Goal: Task Accomplishment & Management: Complete application form

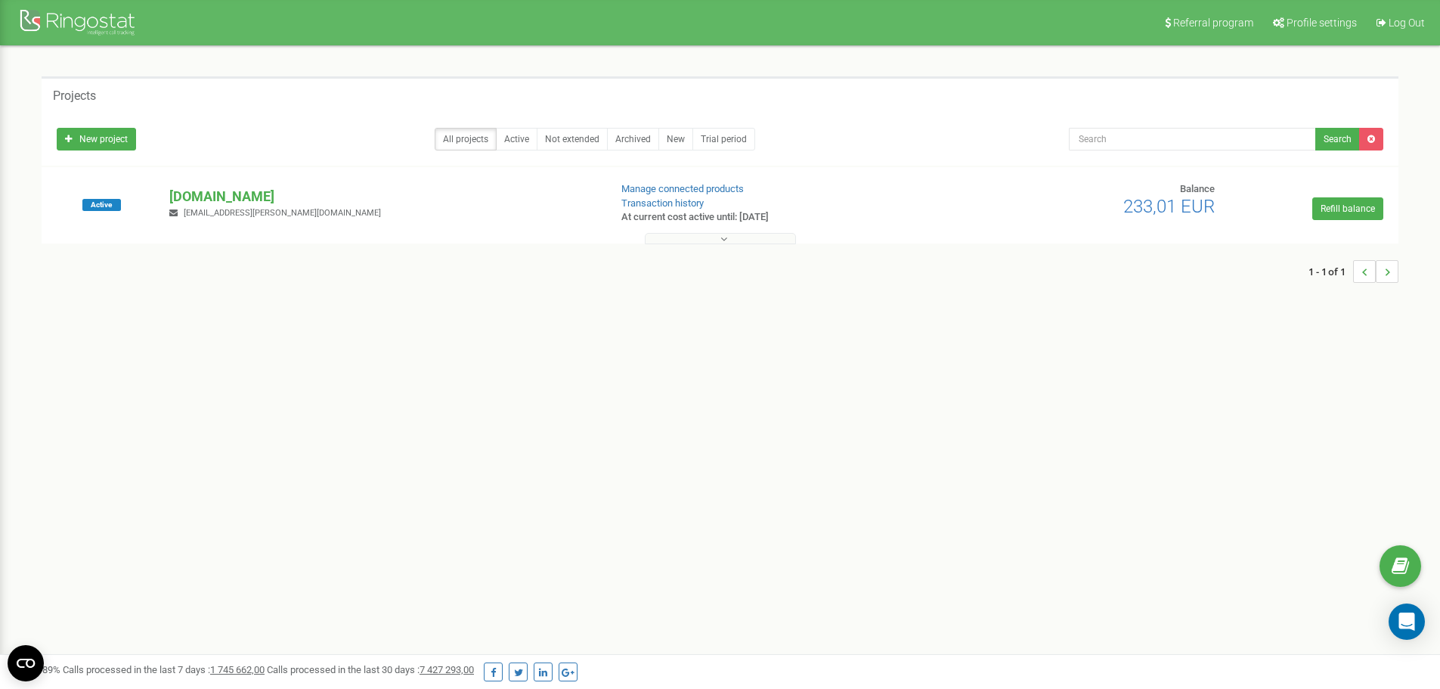
click at [712, 237] on button at bounding box center [720, 238] width 151 height 11
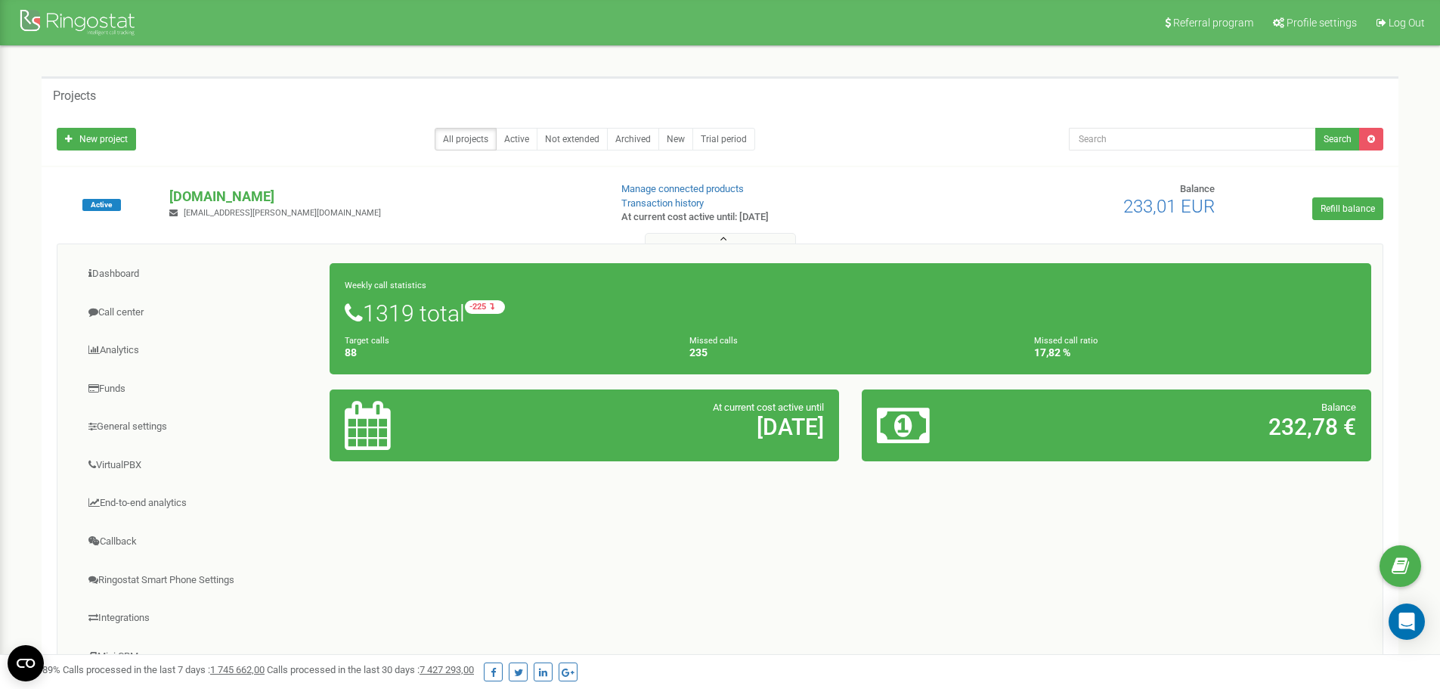
click at [734, 236] on button at bounding box center [720, 238] width 151 height 11
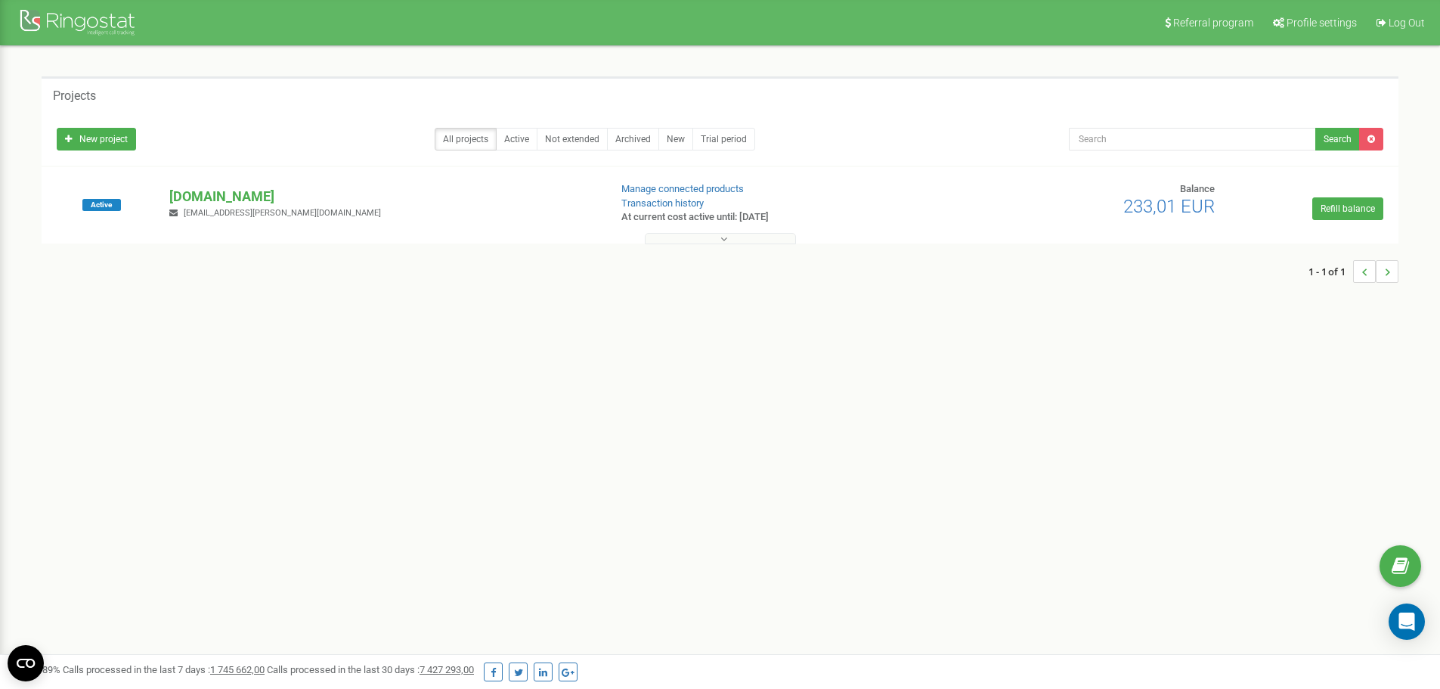
click at [734, 236] on button at bounding box center [720, 238] width 151 height 11
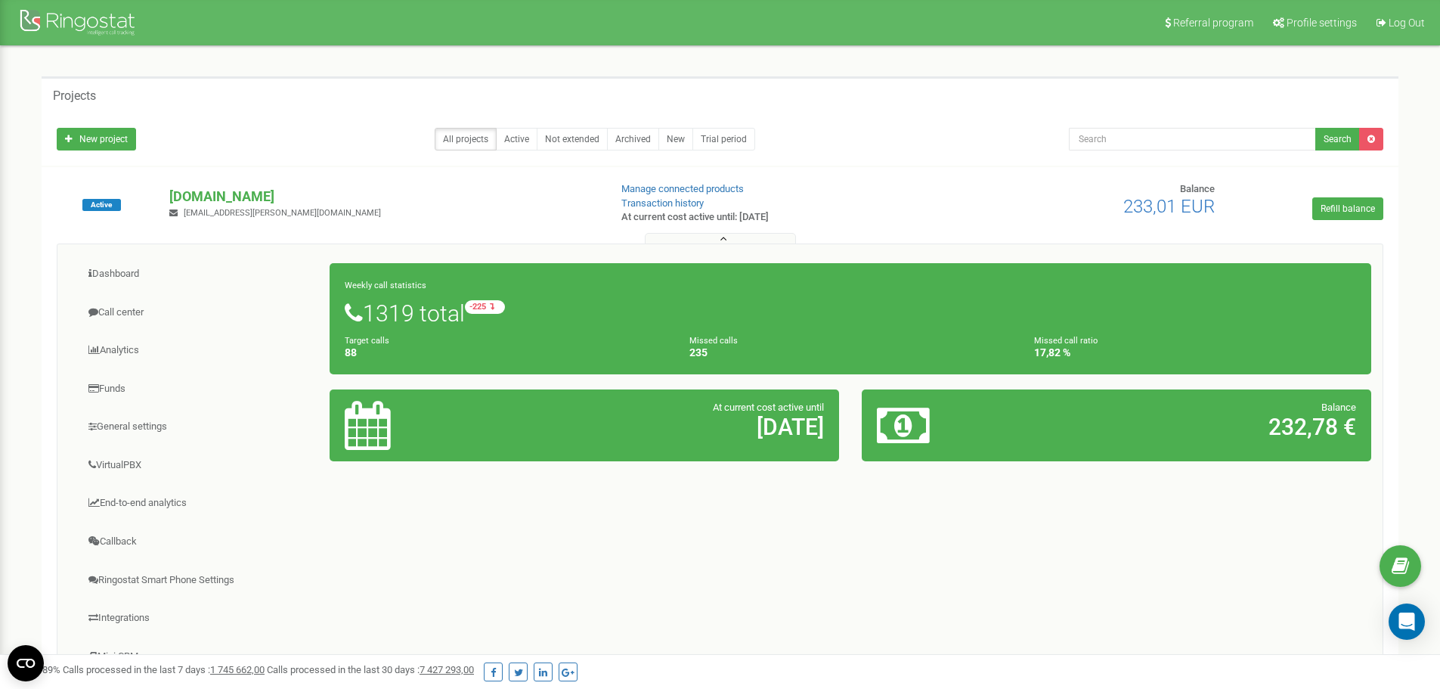
click at [726, 235] on icon at bounding box center [723, 239] width 7 height 11
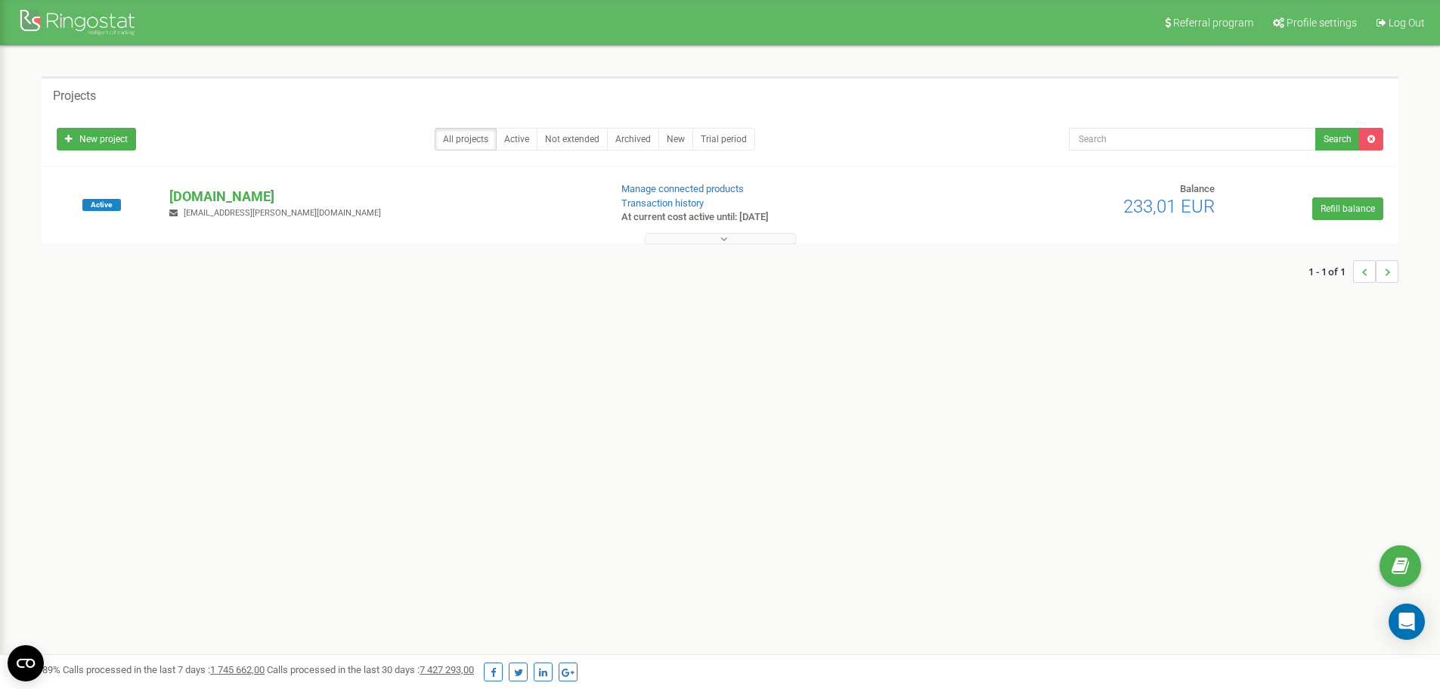
click at [726, 235] on icon at bounding box center [723, 239] width 7 height 11
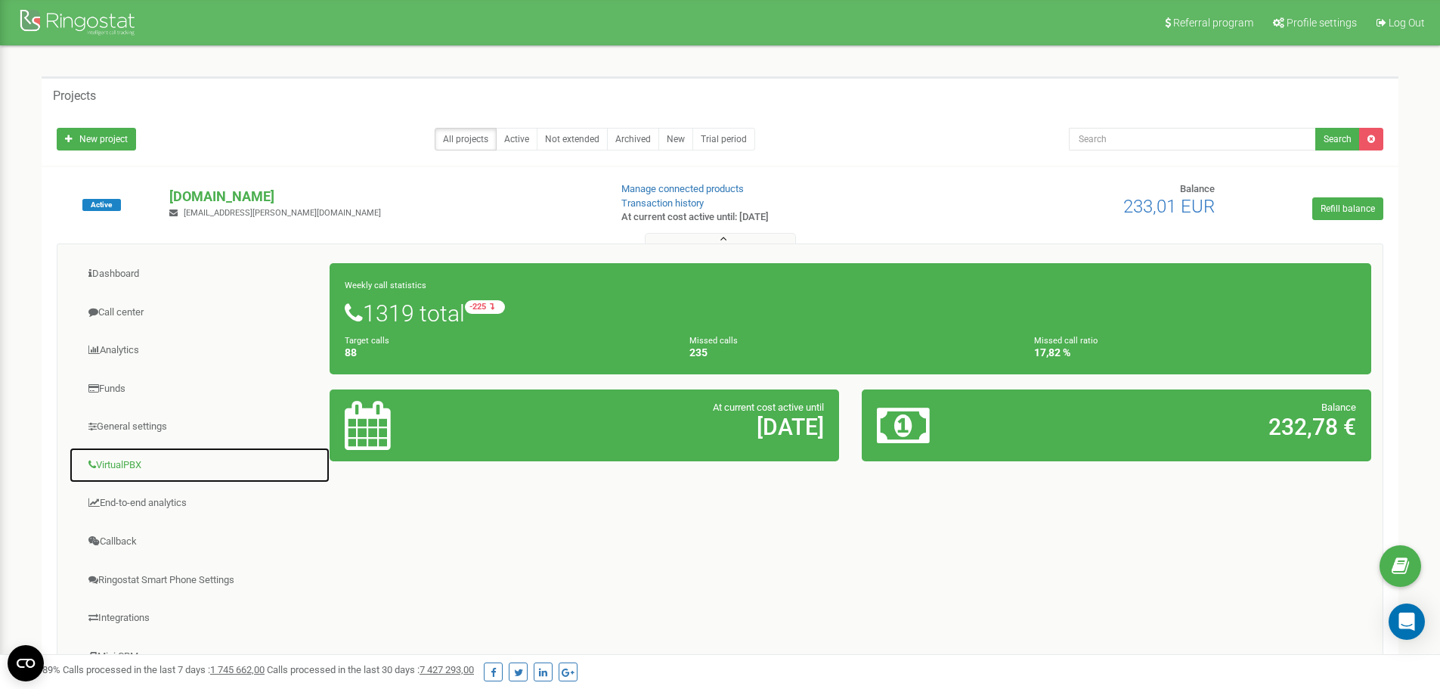
click at [124, 469] on link "VirtualPBX" at bounding box center [199, 465] width 261 height 37
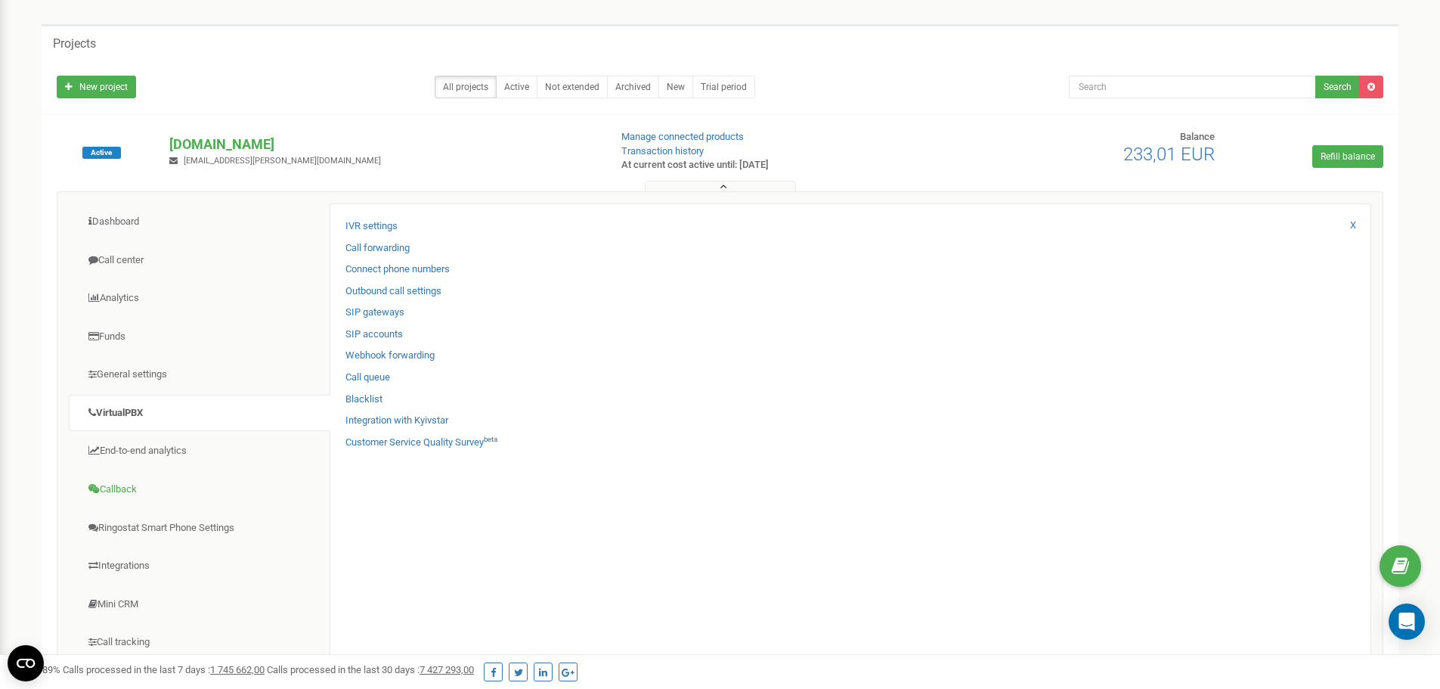
scroll to position [151, 0]
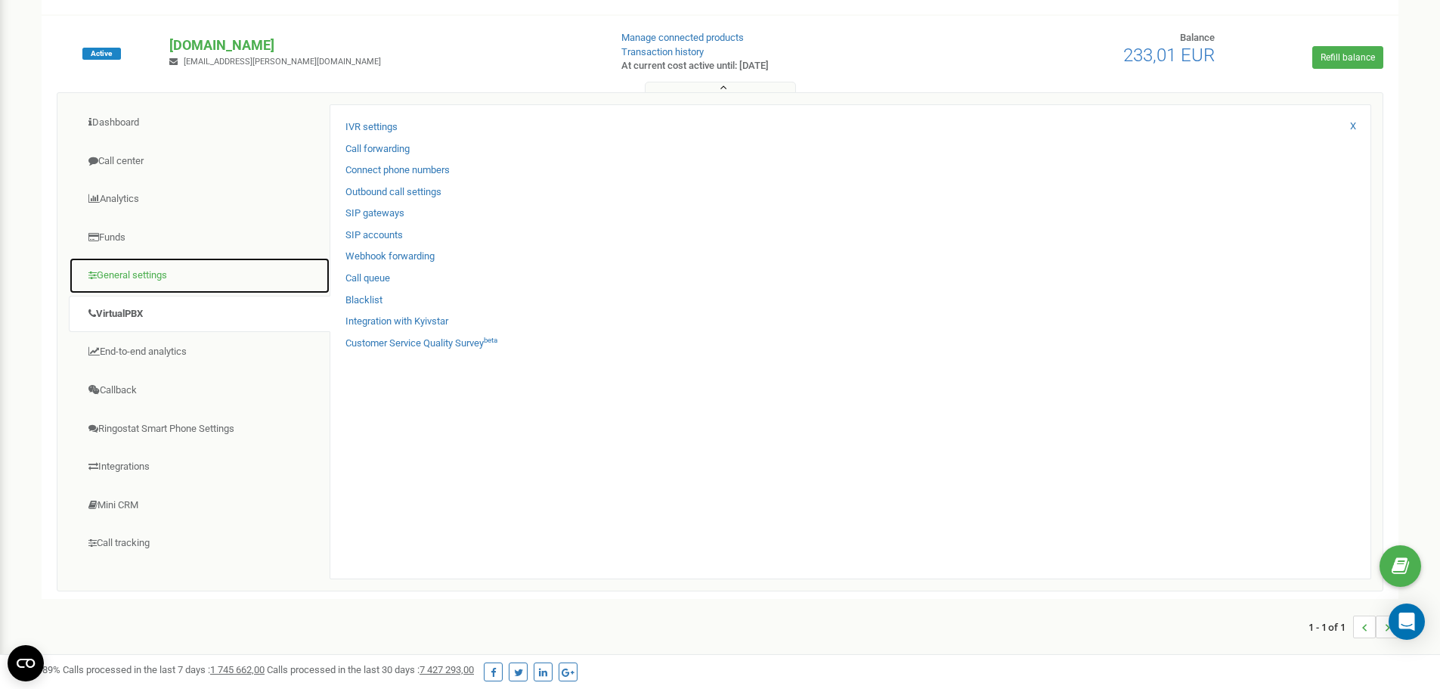
click at [122, 274] on link "General settings" at bounding box center [199, 275] width 261 height 37
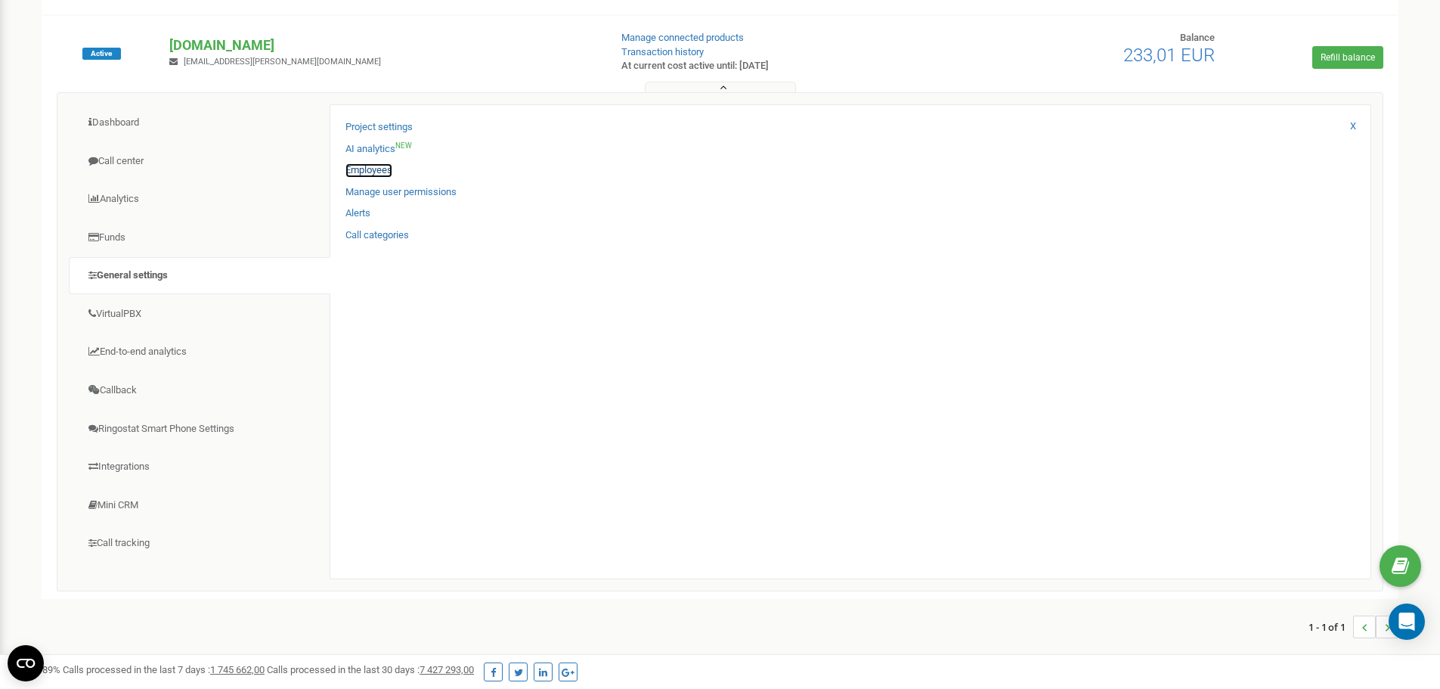
click at [382, 169] on link "Employees" at bounding box center [368, 170] width 47 height 14
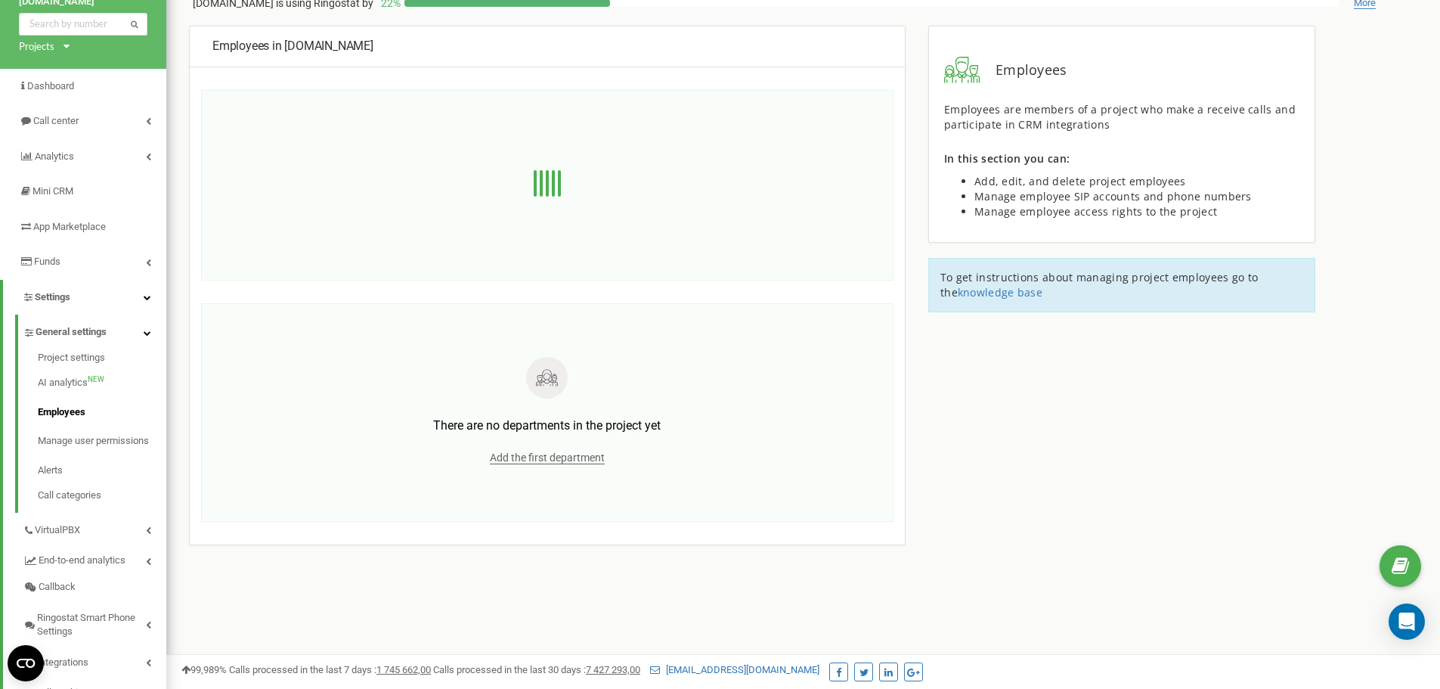
scroll to position [76, 0]
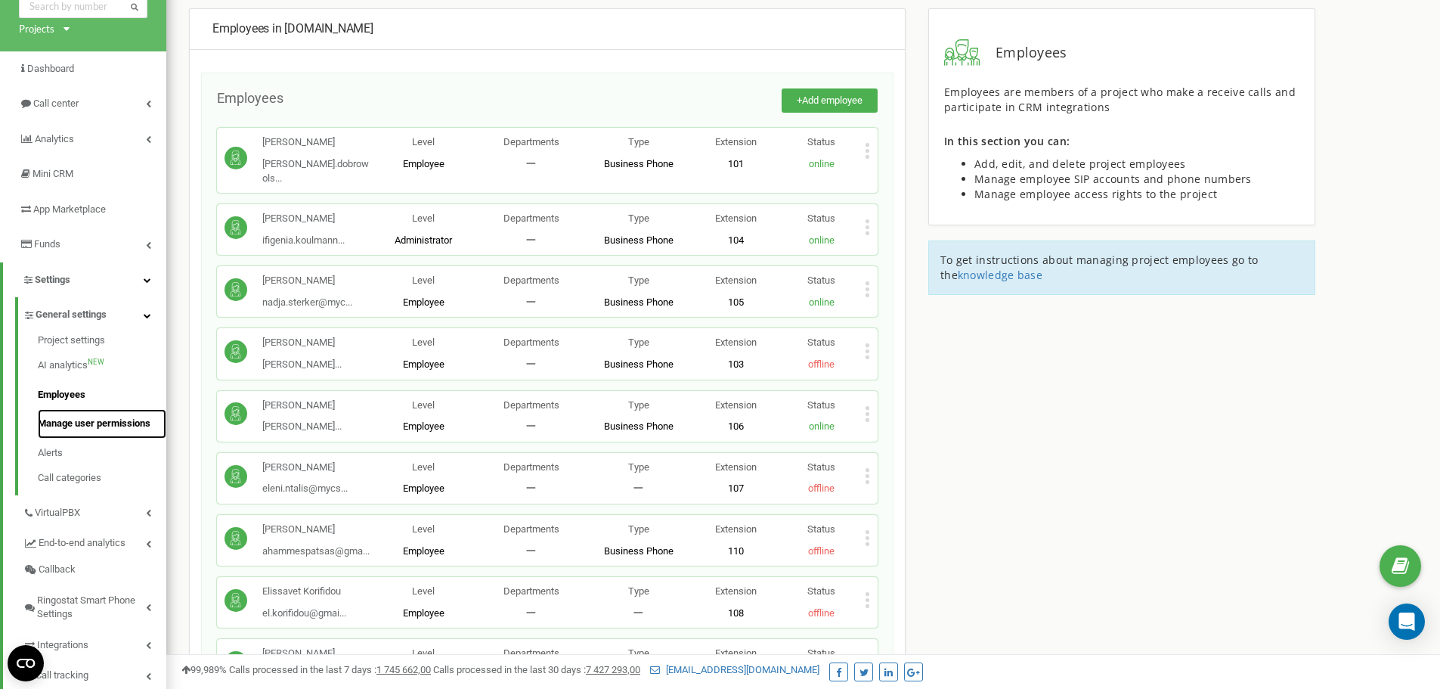
click at [64, 422] on link "Manage user permissions" at bounding box center [102, 423] width 128 height 29
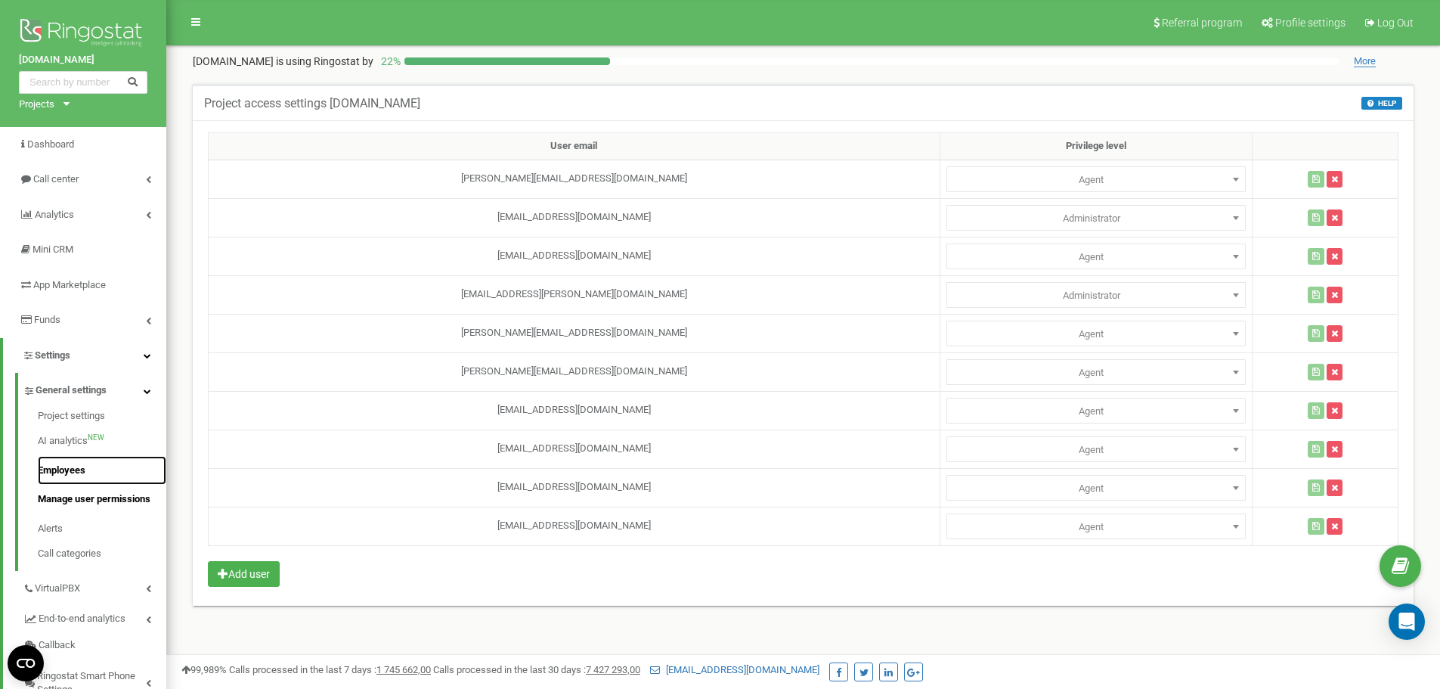
click at [57, 472] on link "Employees" at bounding box center [102, 470] width 128 height 29
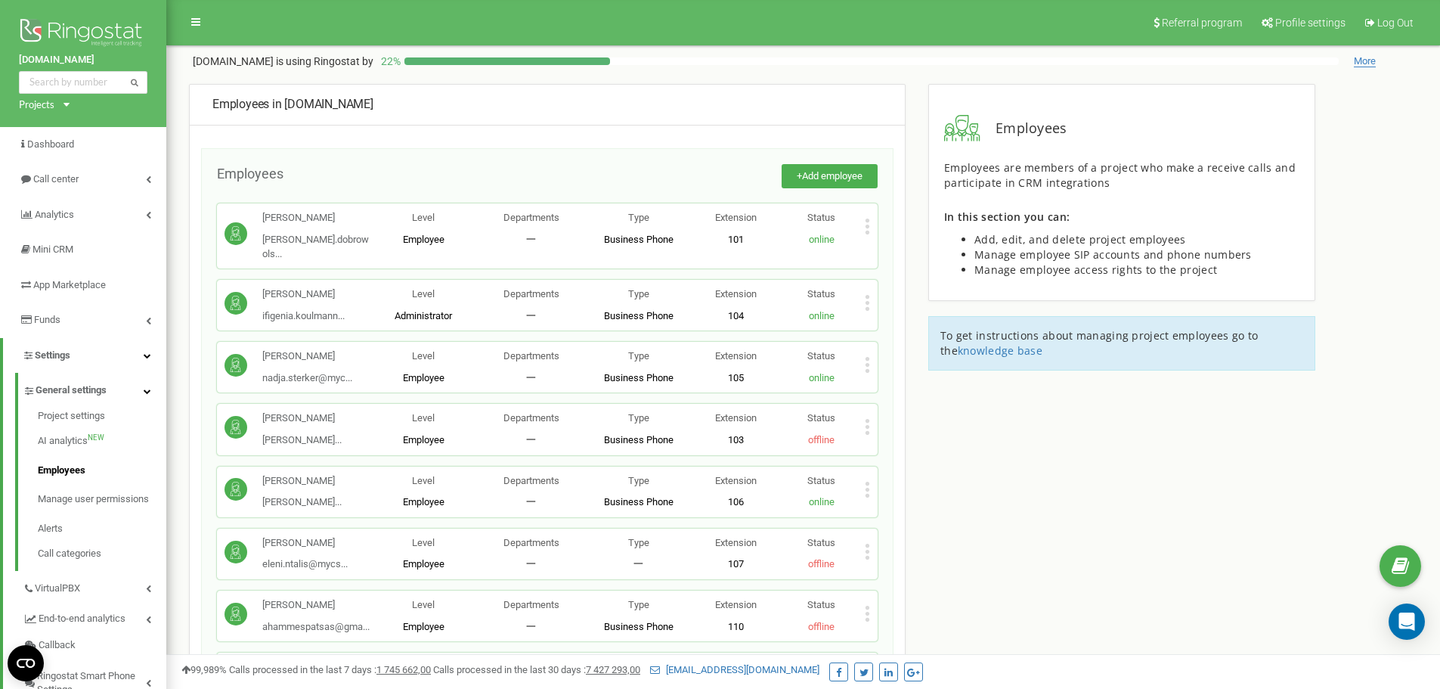
click at [866, 605] on icon at bounding box center [867, 613] width 5 height 16
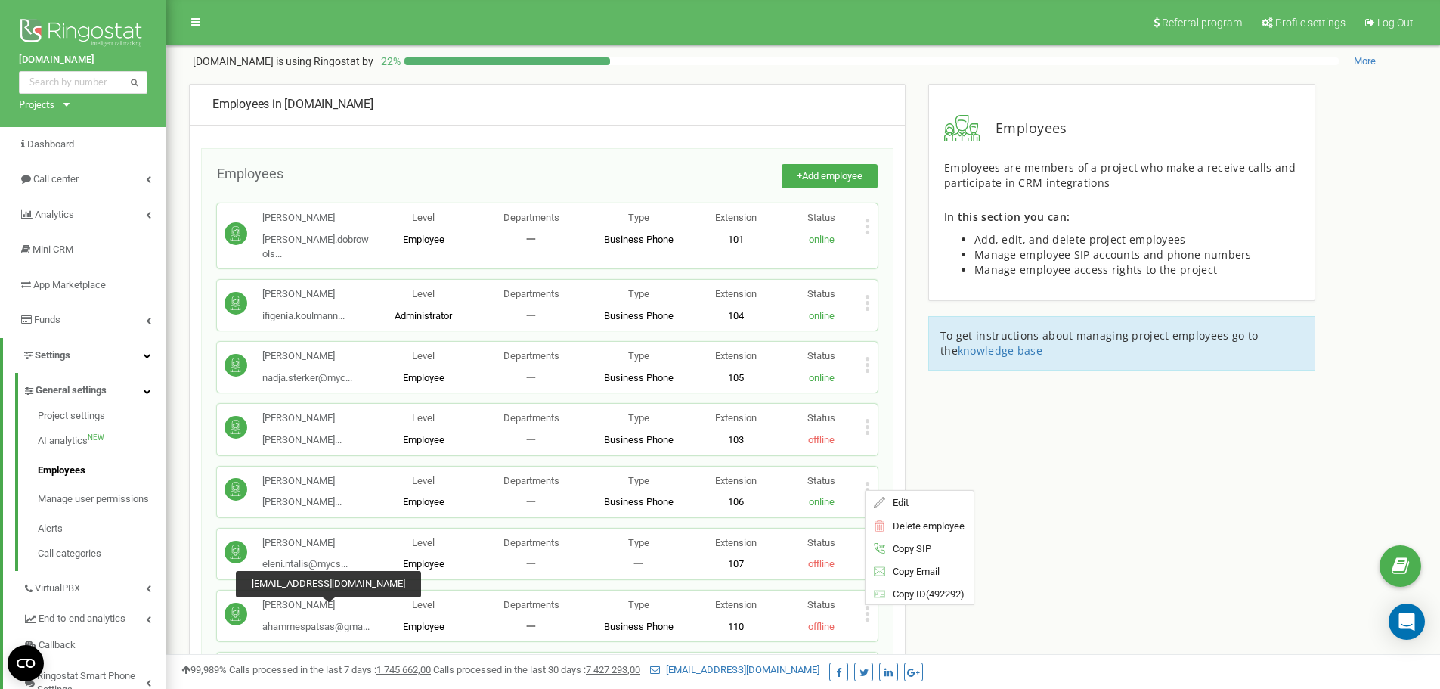
click at [320, 620] on span "ahammespatsas@gma..." at bounding box center [315, 625] width 107 height 11
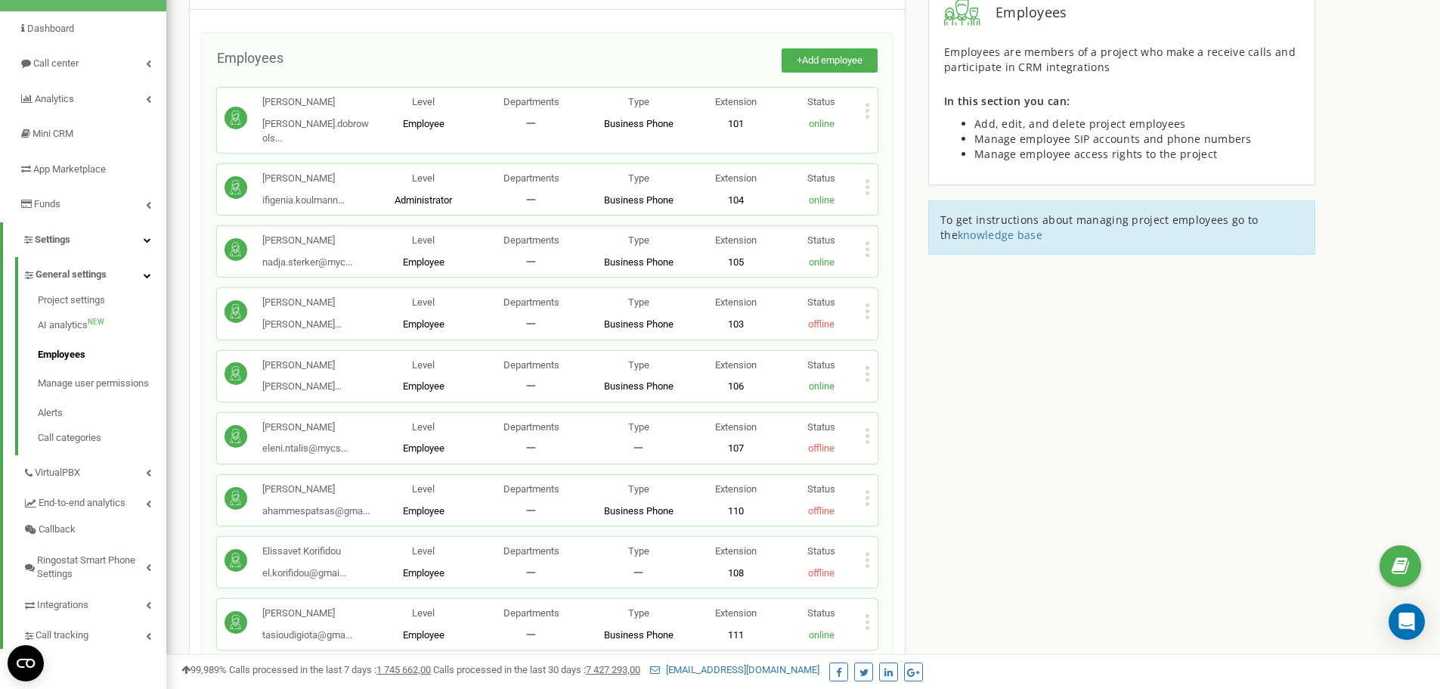
scroll to position [227, 0]
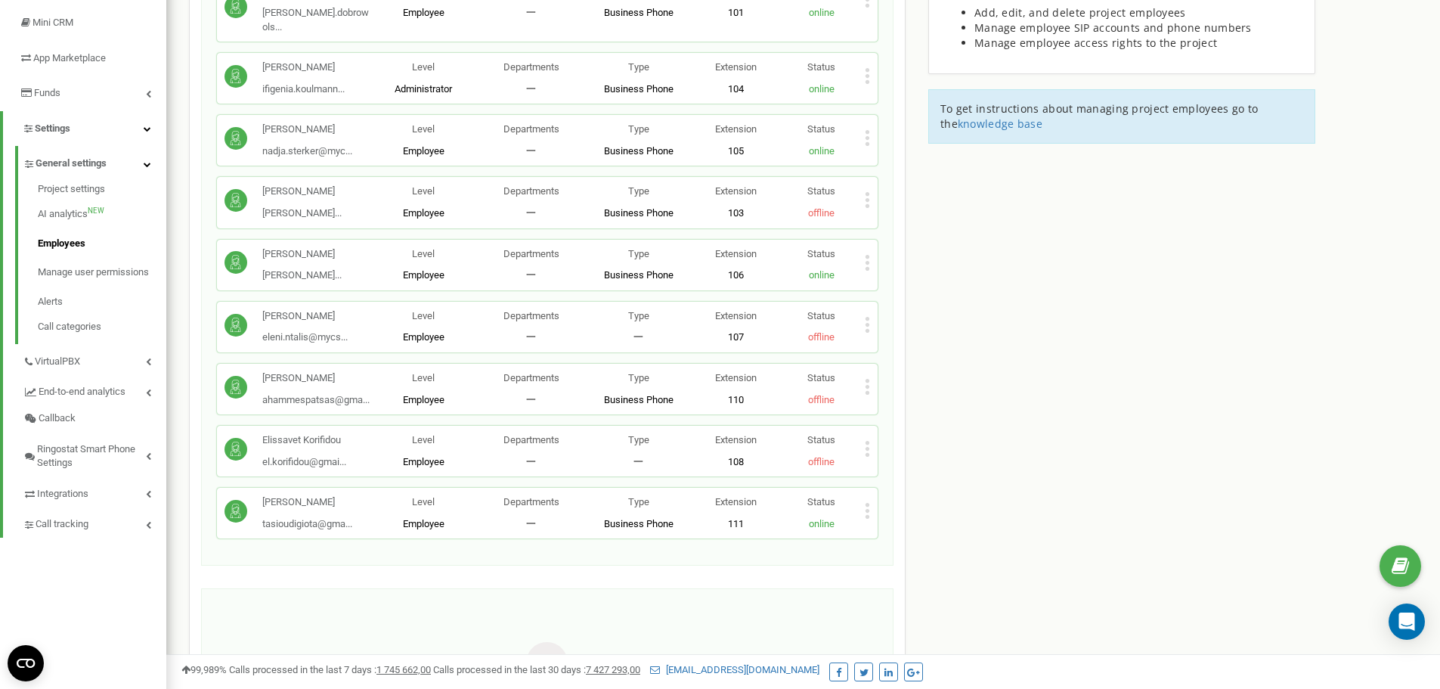
click at [871, 377] on div "Anne Hammespatsas ahammespatsas@gma... ahammespatsas@gmail.com Level Employee D…" at bounding box center [547, 389] width 661 height 51
click at [869, 379] on icon at bounding box center [867, 387] width 5 height 16
click at [890, 406] on span "Edit" at bounding box center [896, 411] width 23 height 10
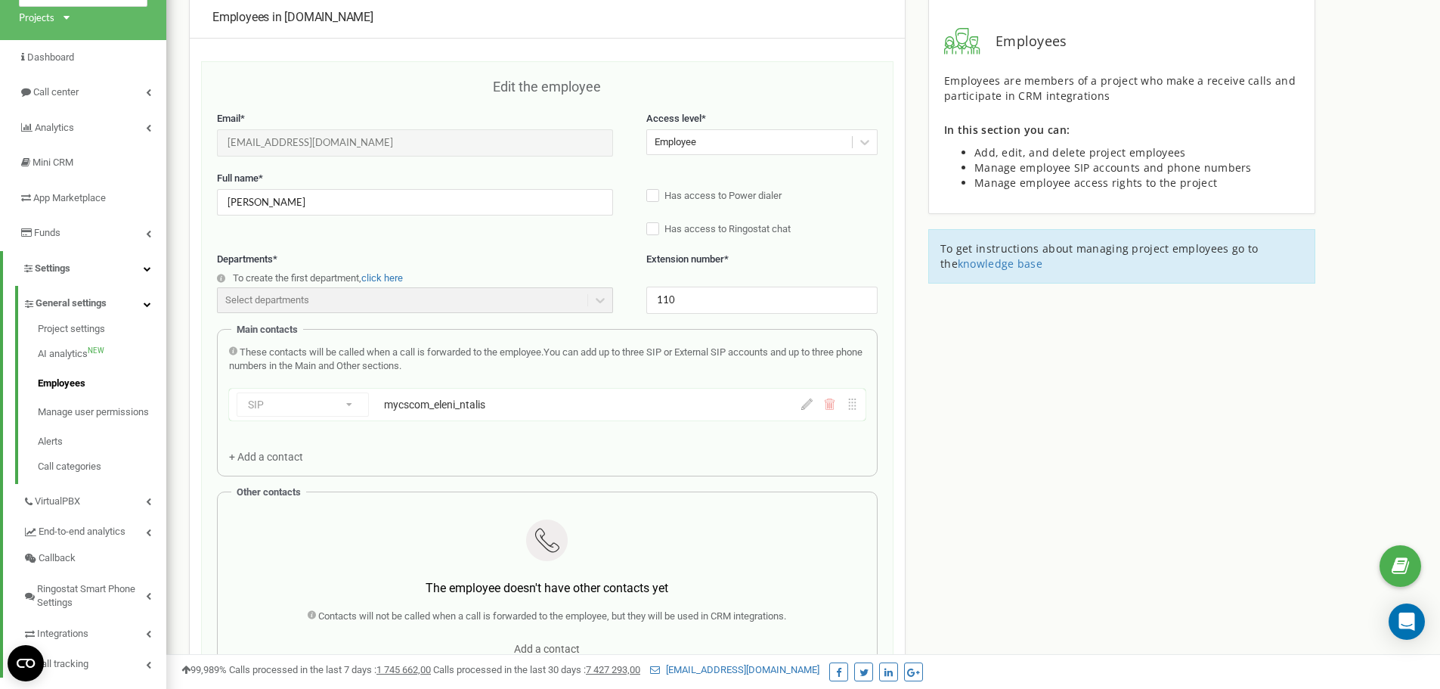
scroll to position [0, 0]
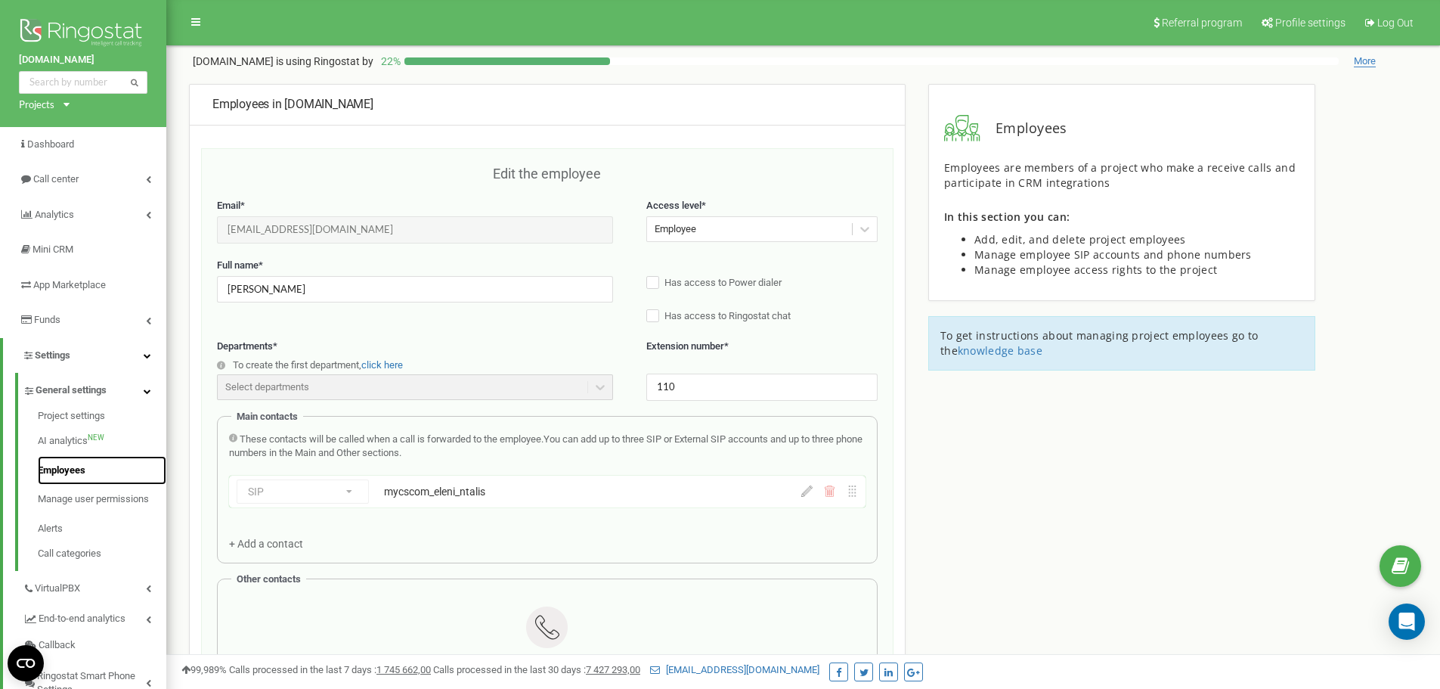
click at [56, 472] on link "Employees" at bounding box center [102, 470] width 128 height 29
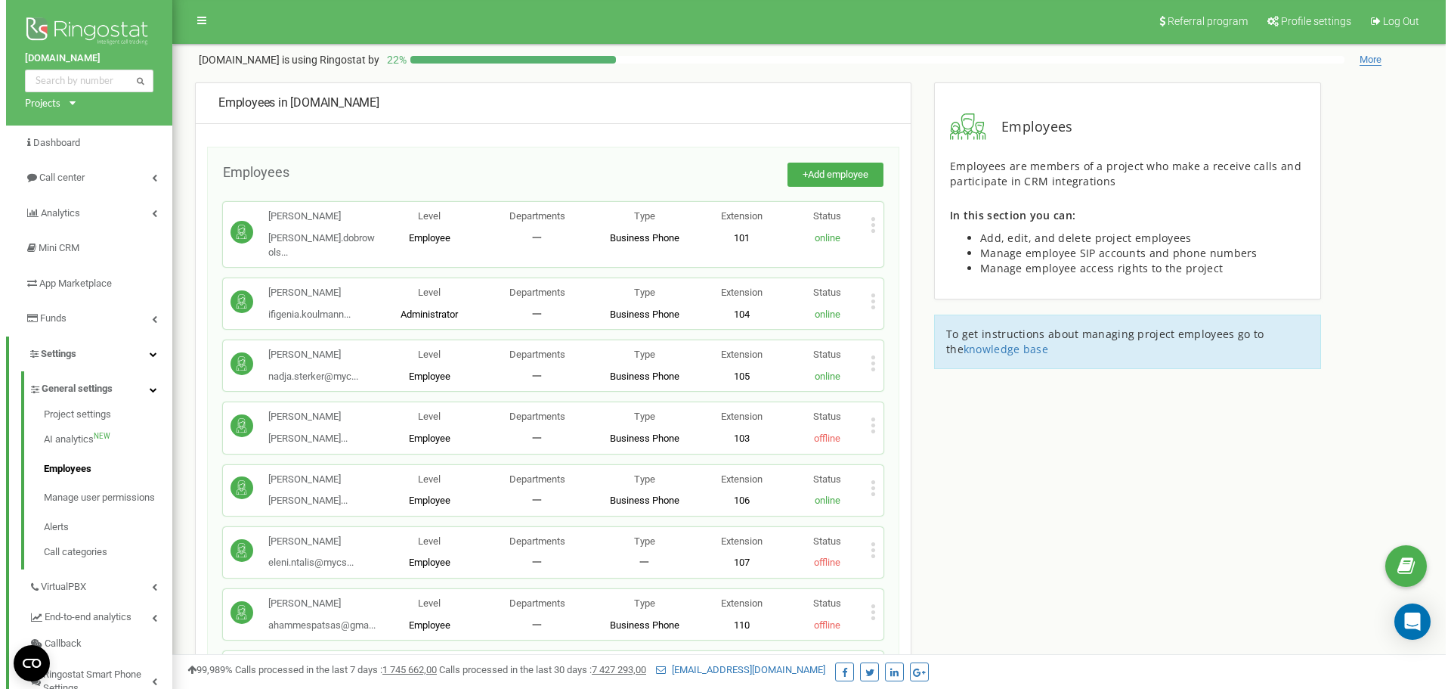
scroll to position [227, 0]
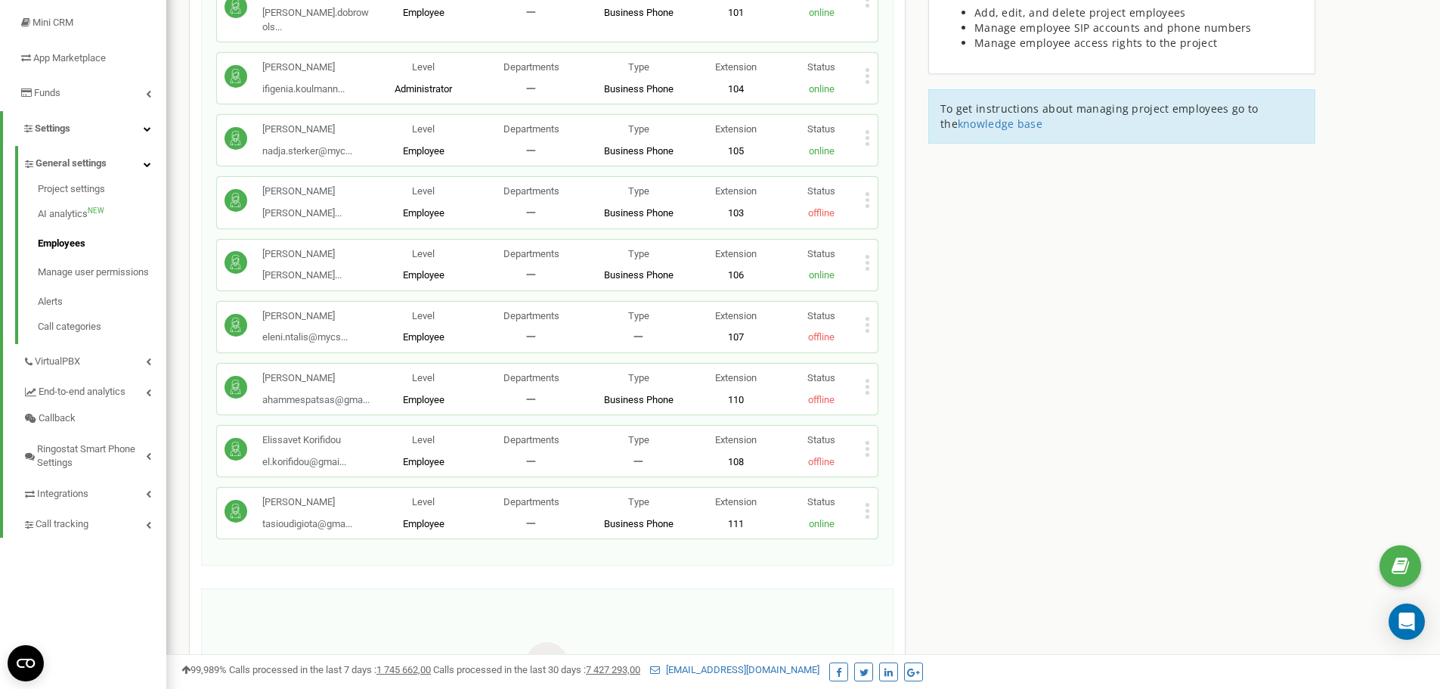
click at [867, 385] on icon at bounding box center [867, 387] width 4 height 4
click at [902, 429] on span "Delete employee" at bounding box center [924, 434] width 79 height 10
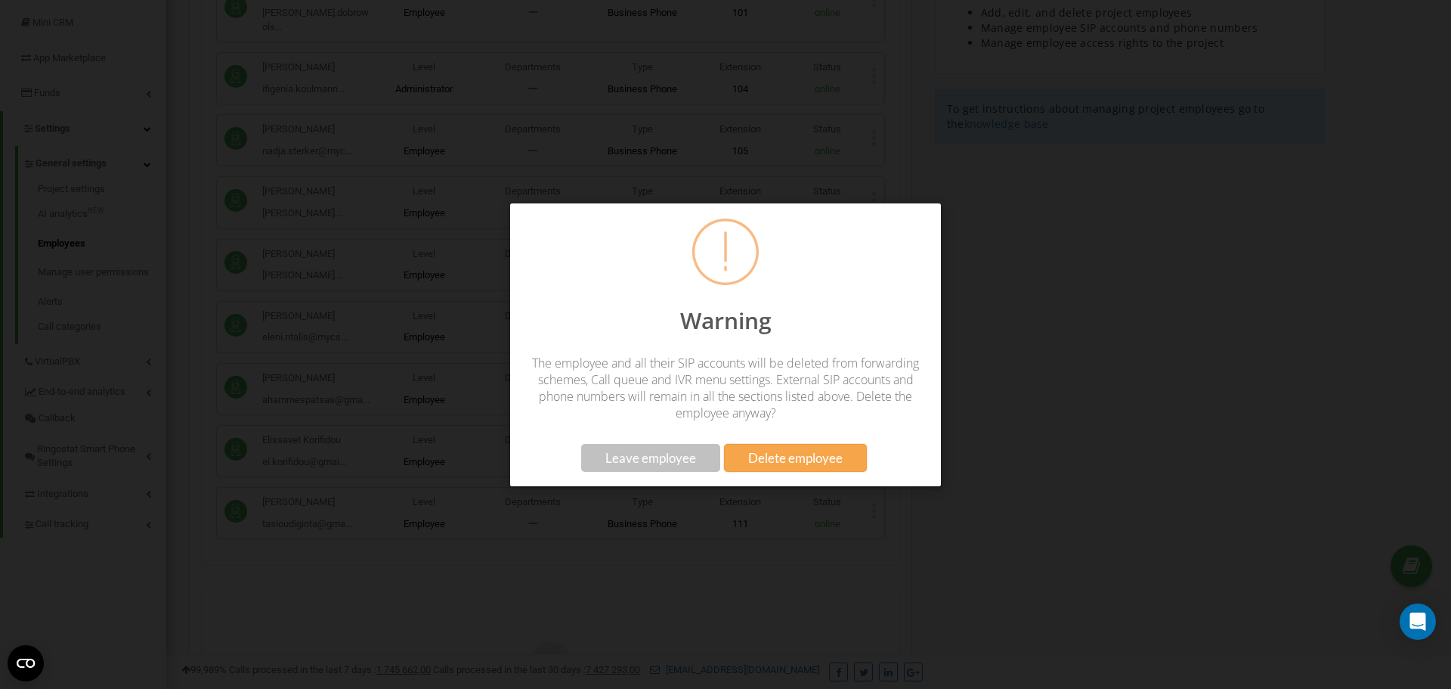
click at [779, 458] on span "Delete employee" at bounding box center [795, 458] width 94 height 16
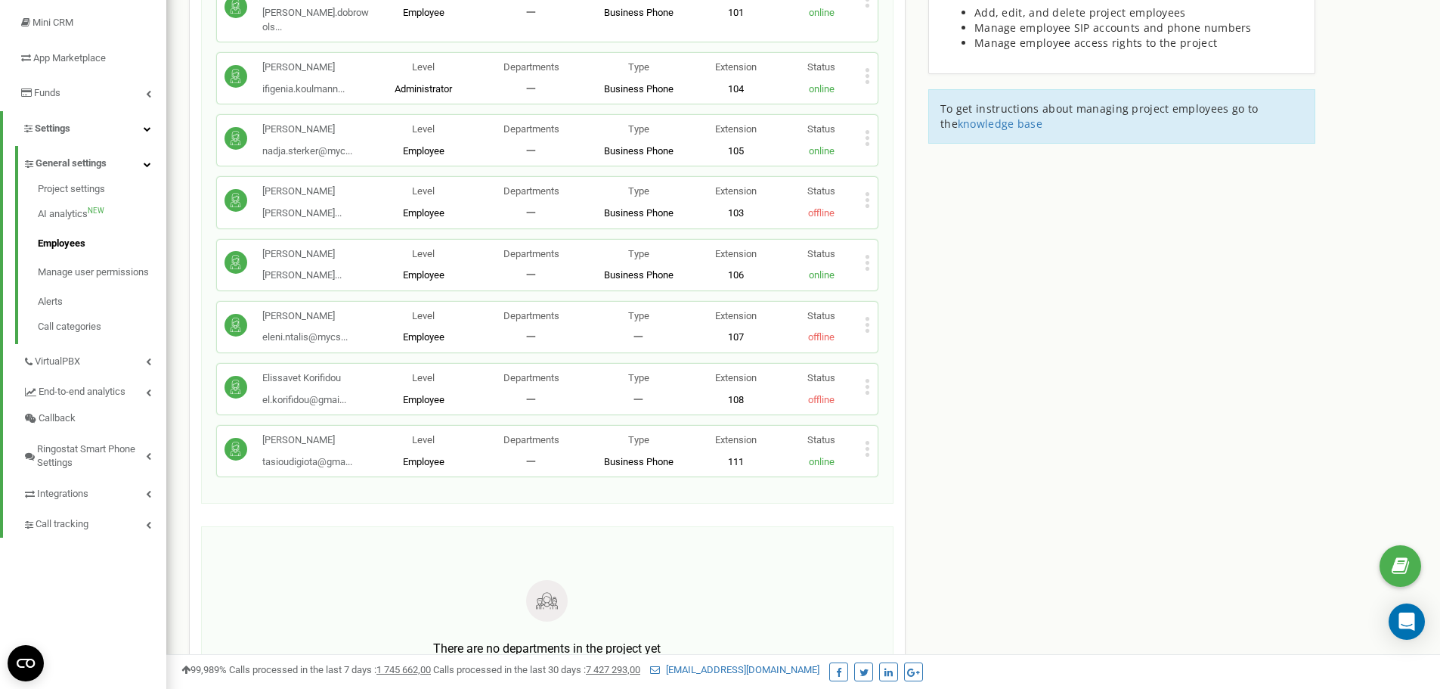
click at [867, 391] on icon at bounding box center [867, 393] width 4 height 4
click at [899, 399] on div "Edit" at bounding box center [919, 410] width 108 height 23
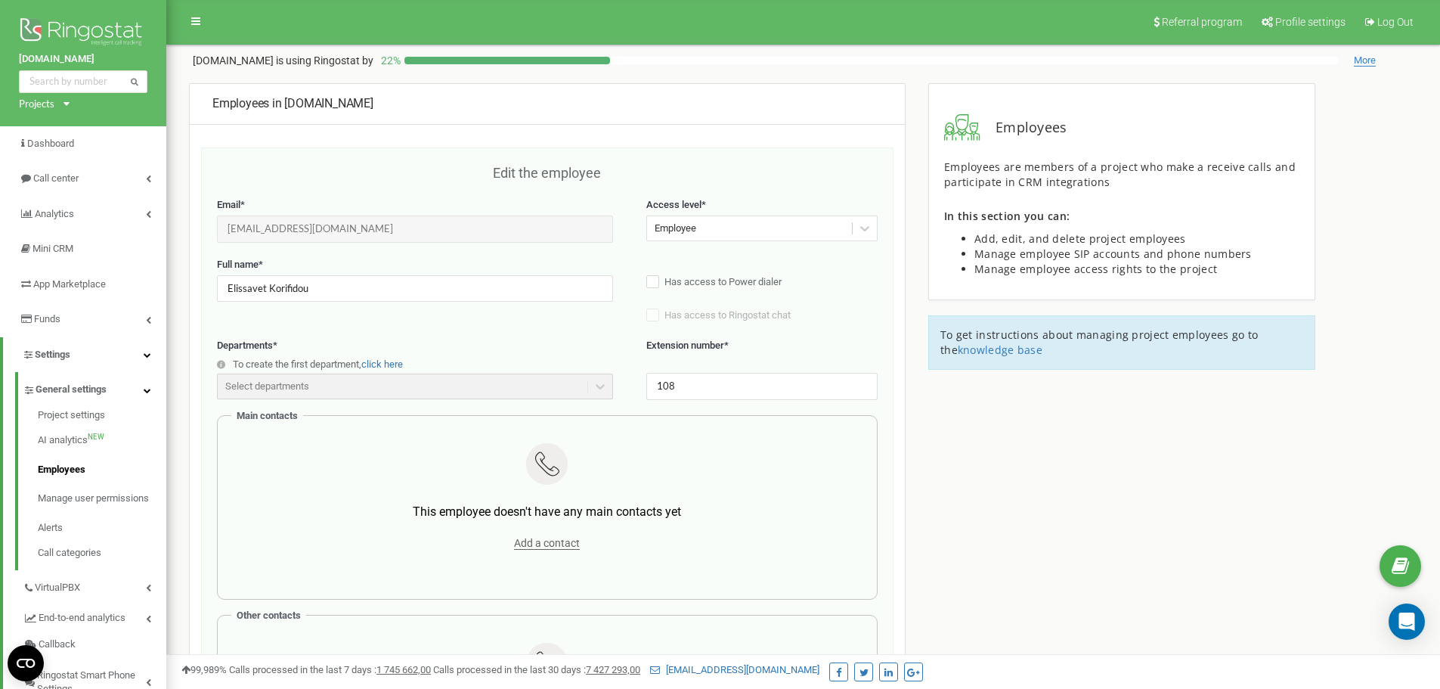
scroll to position [0, 0]
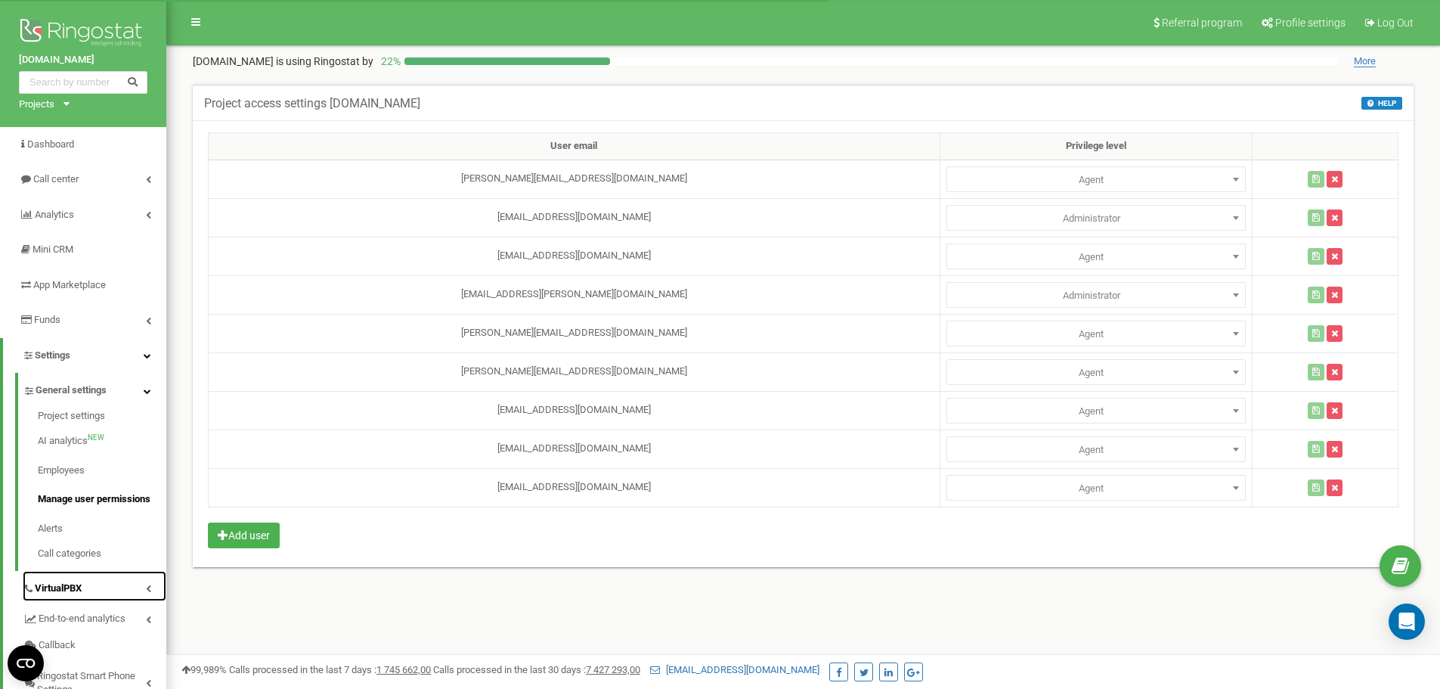
click at [61, 590] on span "VirtualPBX" at bounding box center [58, 588] width 47 height 14
click at [82, 591] on link "SIP accounts" at bounding box center [102, 588] width 128 height 29
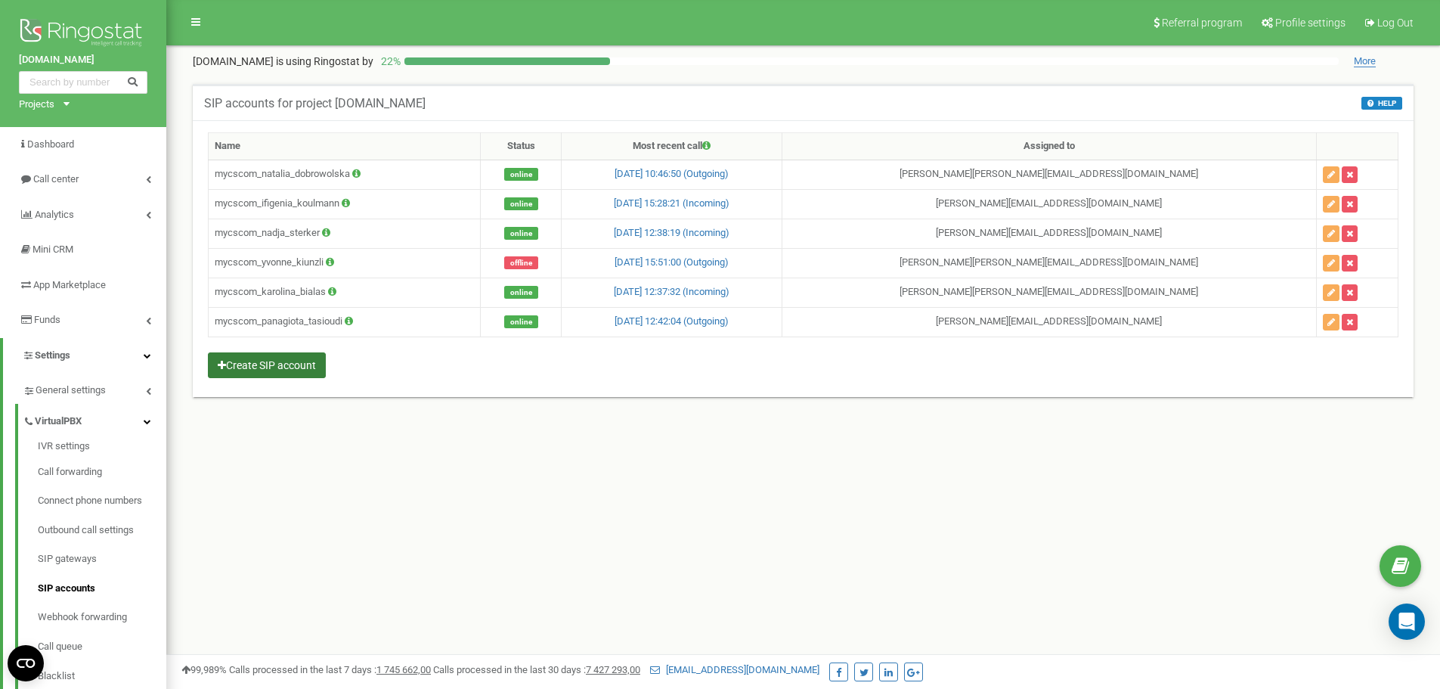
click at [292, 367] on button "Create SIP account" at bounding box center [267, 365] width 118 height 26
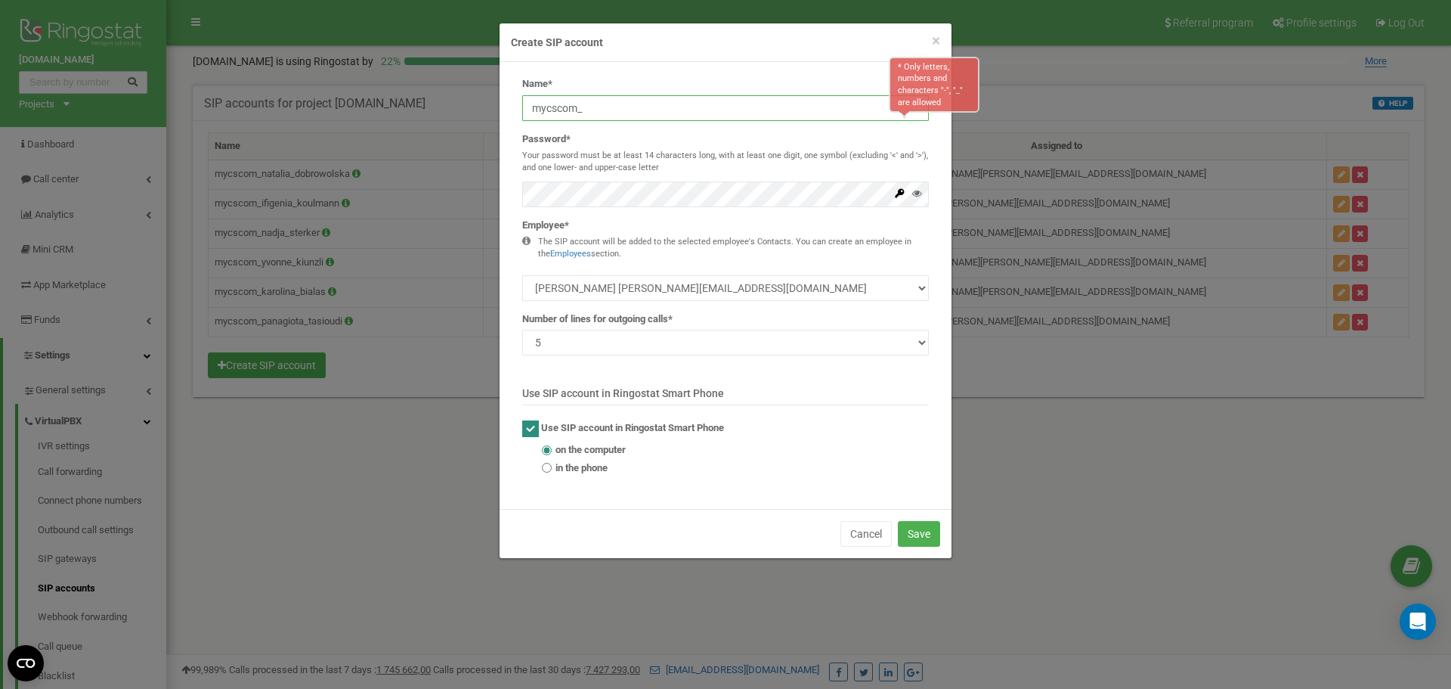
click at [595, 109] on input "mycscom_" at bounding box center [725, 108] width 407 height 26
click at [618, 113] on input "mycscom_El" at bounding box center [725, 108] width 407 height 26
click at [637, 110] on input "mycscom_Eliss_Kori" at bounding box center [725, 108] width 407 height 26
drag, startPoint x: 666, startPoint y: 111, endPoint x: 555, endPoint y: 111, distance: 111.1
click at [524, 108] on input "mycscom_Eliss_Korifidou" at bounding box center [725, 108] width 407 height 26
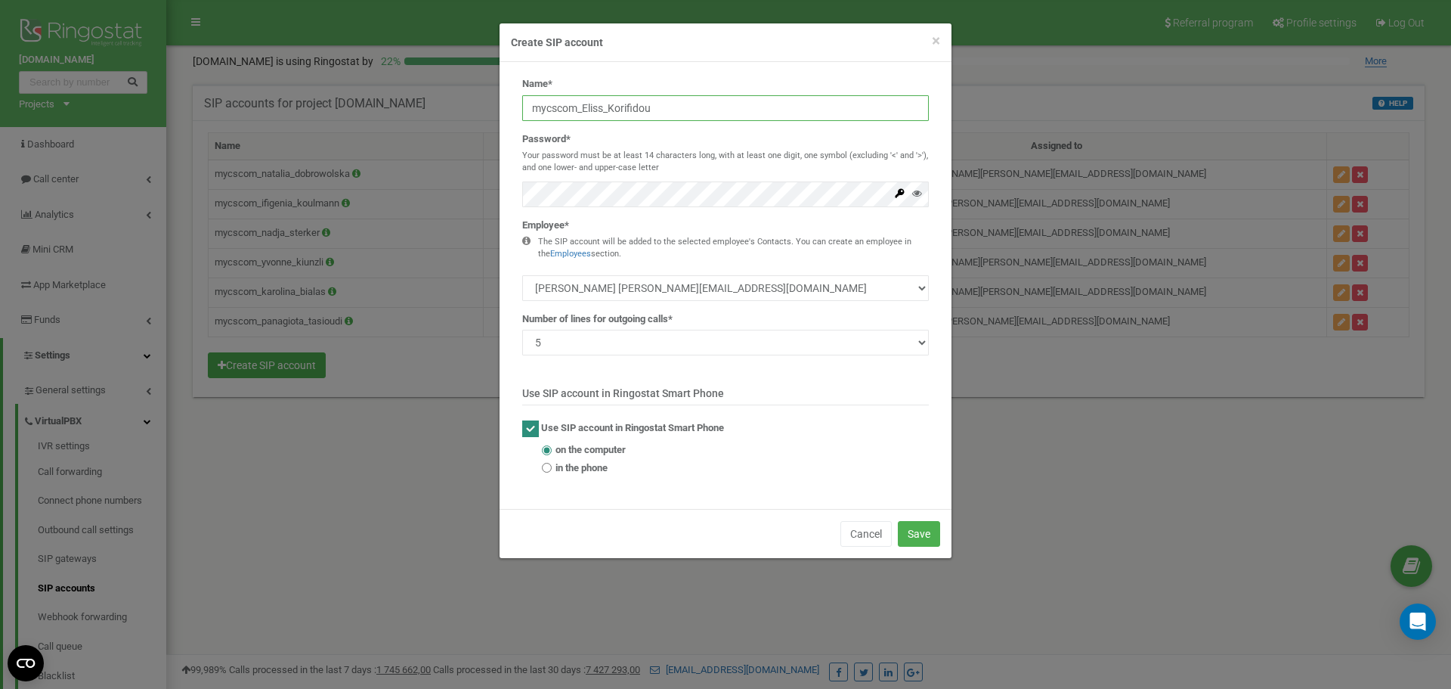
type input "mycscom_Eliss_Korifidou"
click at [924, 285] on select "natalia dobrowolska natalia.dobrowolska@mycs.com Yvonne Kiunzli yvonne.kiunzli@…" at bounding box center [725, 288] width 407 height 26
select select "492297"
click at [522, 275] on select "natalia dobrowolska natalia.dobrowolska@mycs.com Yvonne Kiunzli yvonne.kiunzli@…" at bounding box center [725, 288] width 407 height 26
click at [920, 193] on icon at bounding box center [917, 193] width 10 height 10
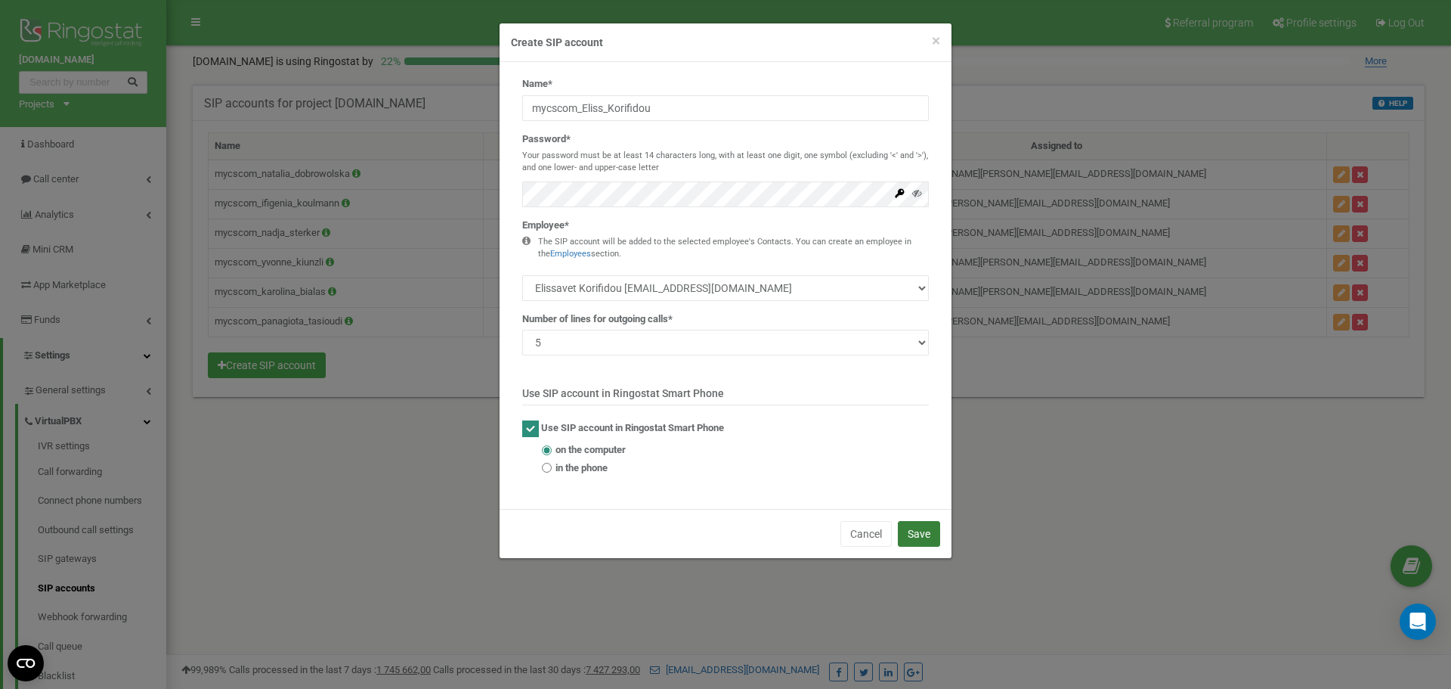
click at [911, 528] on button "Save" at bounding box center [919, 534] width 42 height 26
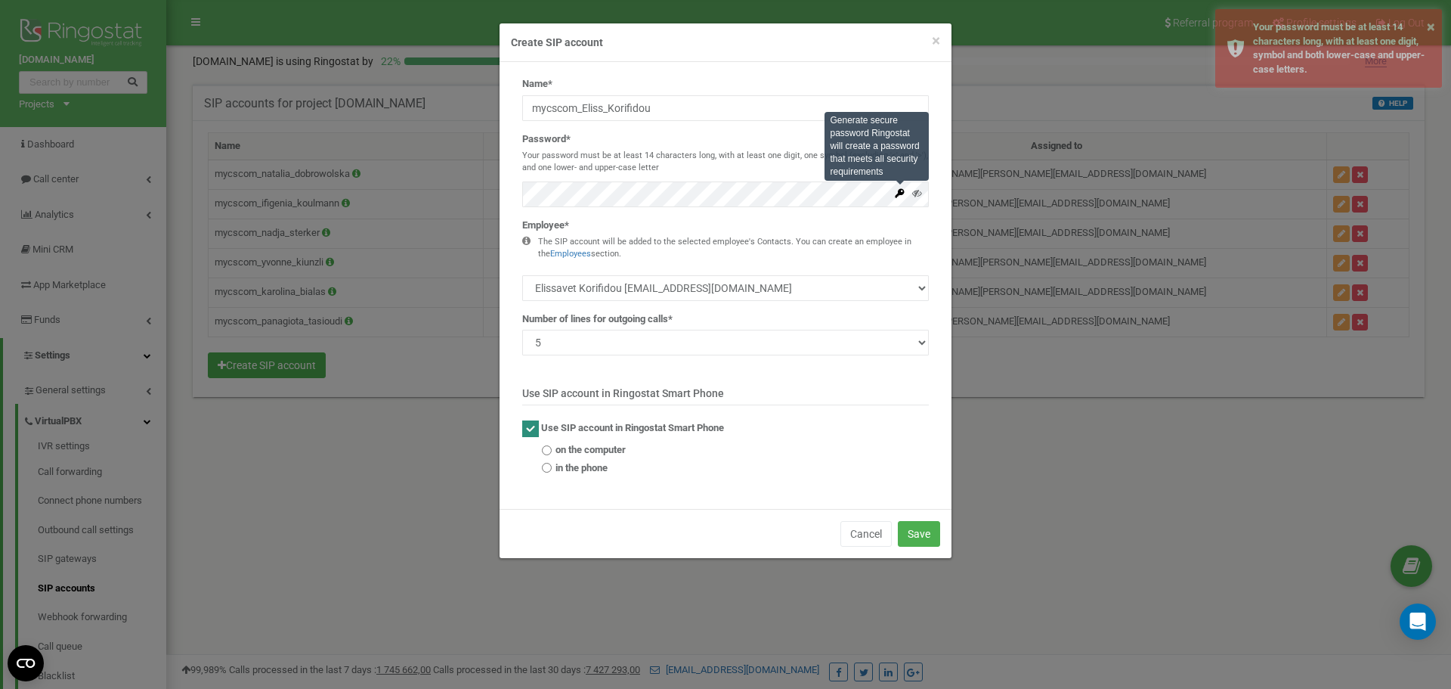
click at [899, 199] on span at bounding box center [899, 192] width 11 height 11
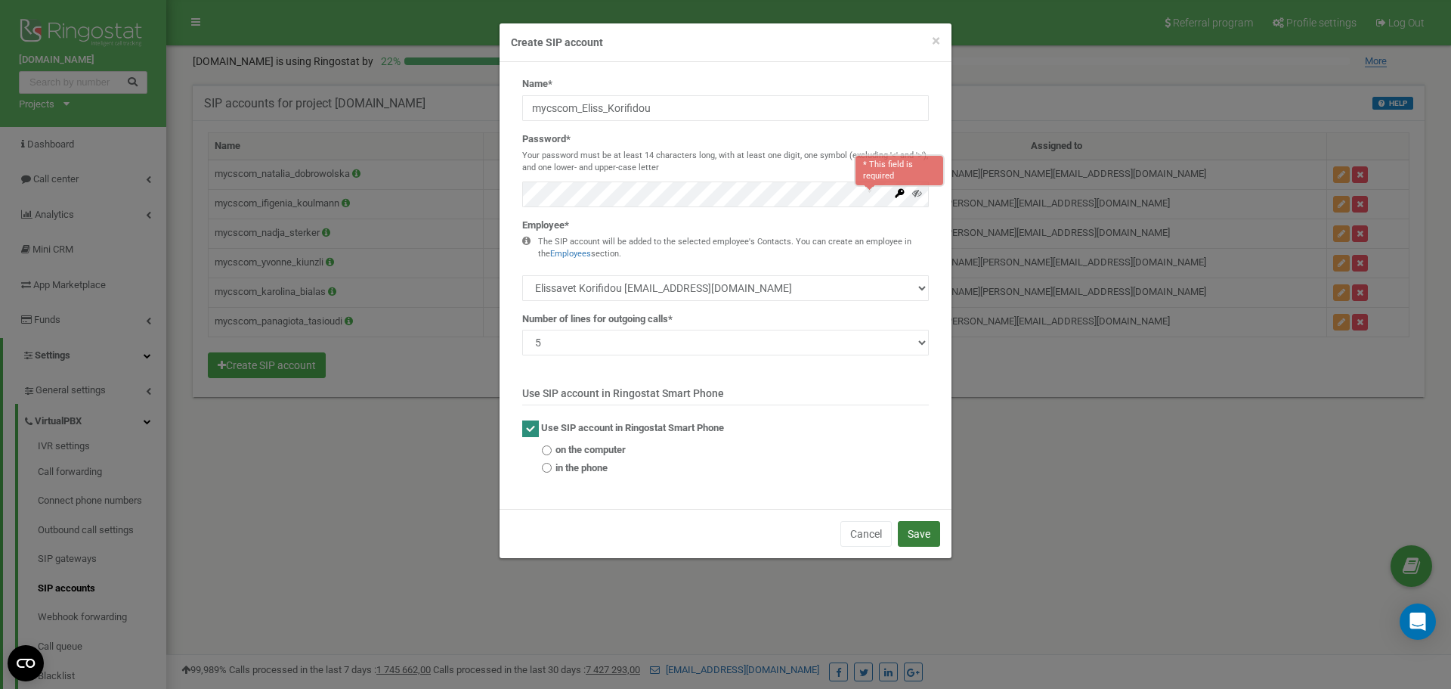
click at [914, 534] on button "Save" at bounding box center [919, 534] width 42 height 26
click at [402, 465] on div "× Close Create SIP account Name* mycscom_Eliss_Korifidou Password* Your passwor…" at bounding box center [725, 344] width 1451 height 689
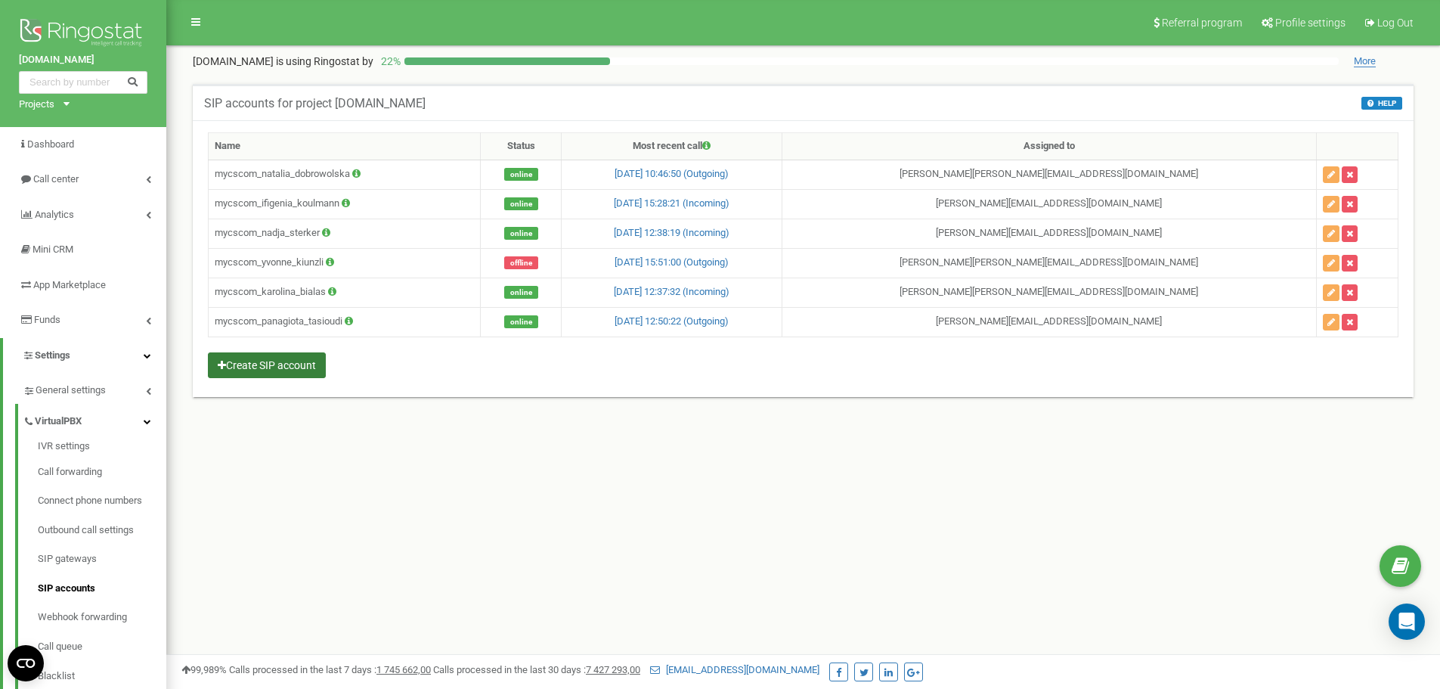
click at [271, 363] on button "Create SIP account" at bounding box center [267, 365] width 118 height 26
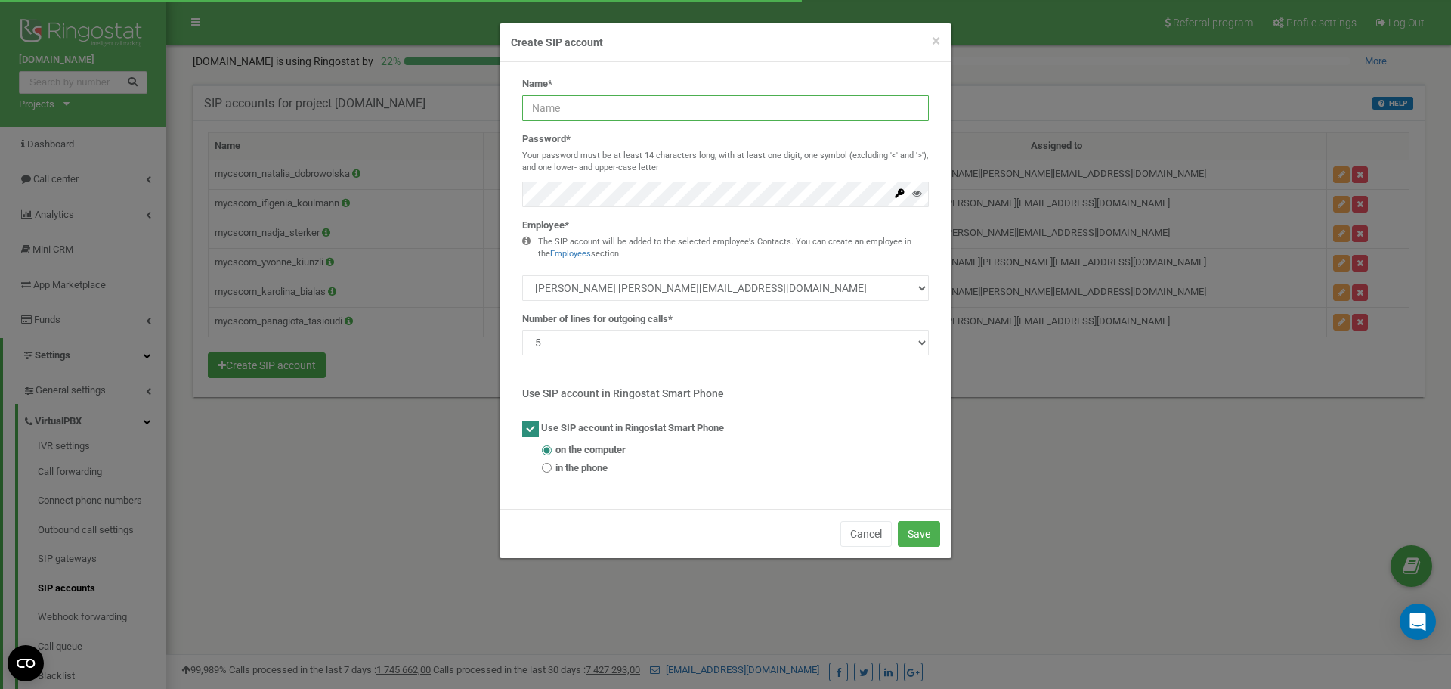
type input "mycscom_Eliss_Korifidou"
click at [914, 195] on icon at bounding box center [917, 193] width 10 height 10
click at [921, 289] on select "natalia dobrowolska natalia.dobrowolska@mycs.com Yvonne Kiunzli yvonne.kiunzli@…" at bounding box center [725, 288] width 407 height 26
select select "492297"
click at [522, 275] on select "natalia dobrowolska natalia.dobrowolska@mycs.com Yvonne Kiunzli yvonne.kiunzli@…" at bounding box center [725, 288] width 407 height 26
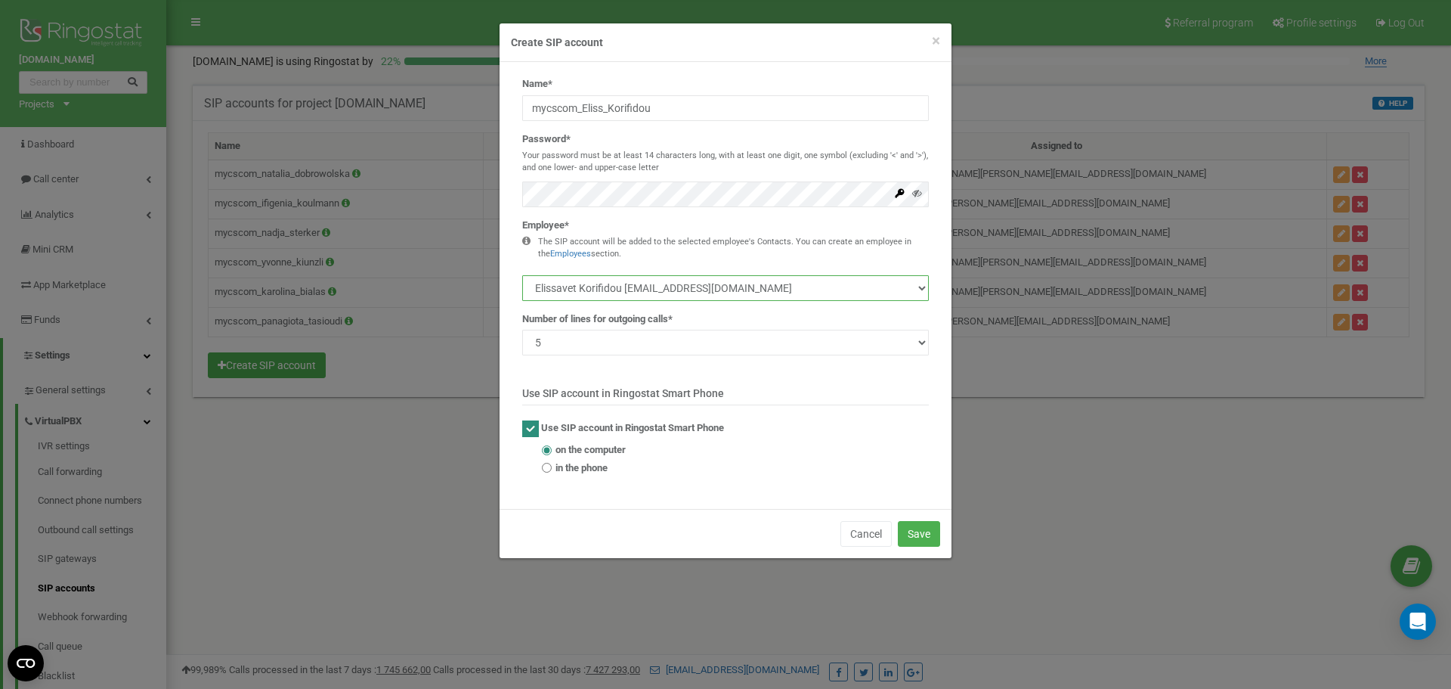
click at [532, 287] on select "natalia dobrowolska natalia.dobrowolska@mycs.com Yvonne Kiunzli yvonne.kiunzli@…" at bounding box center [725, 288] width 407 height 26
click at [778, 289] on select "natalia dobrowolska natalia.dobrowolska@mycs.com Yvonne Kiunzli yvonne.kiunzli@…" at bounding box center [725, 288] width 407 height 26
click at [929, 535] on button "Save" at bounding box center [919, 534] width 42 height 26
